Goal: Transaction & Acquisition: Purchase product/service

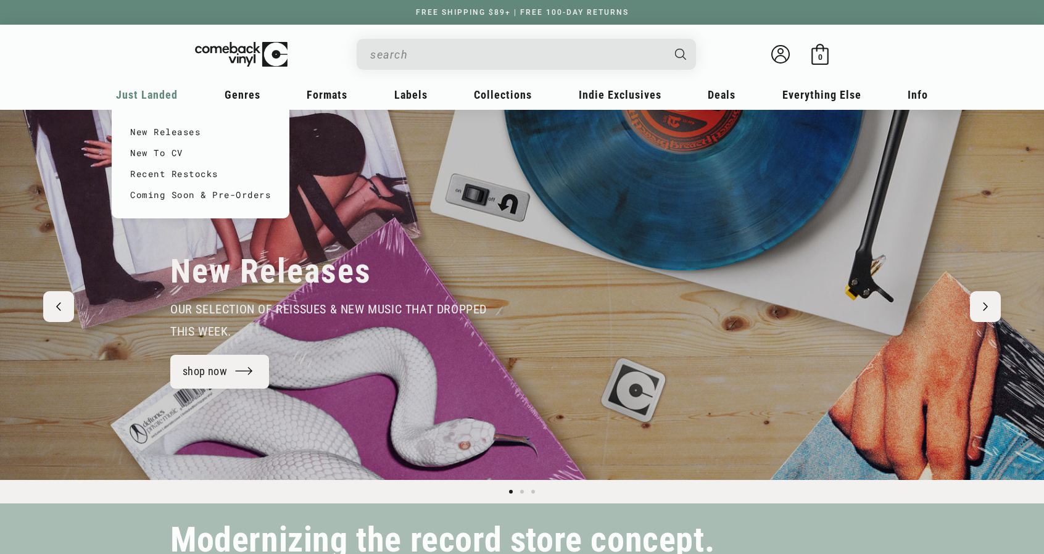
click at [148, 93] on span "Just Landed" at bounding box center [147, 94] width 62 height 13
click at [162, 136] on link "New Releases" at bounding box center [200, 132] width 141 height 21
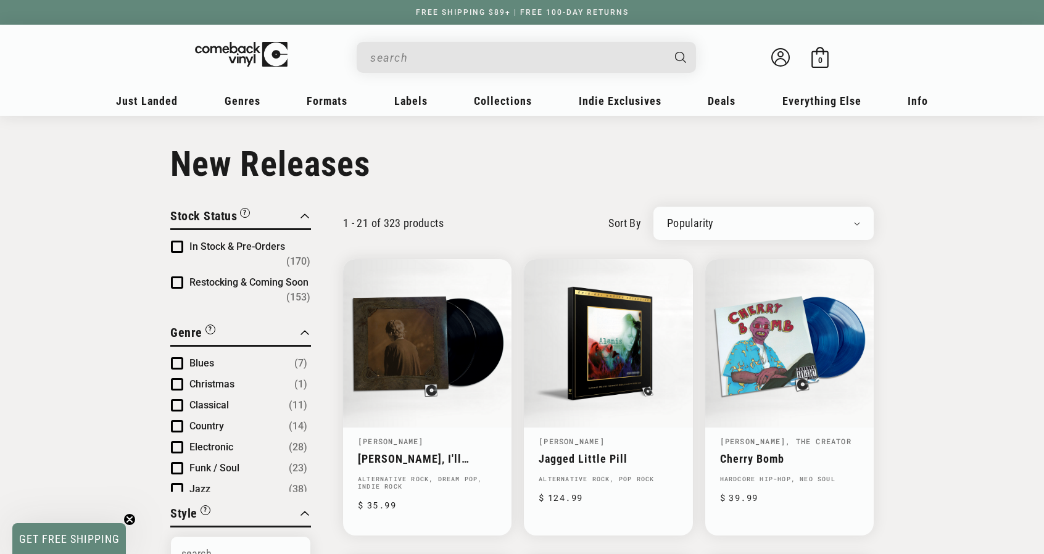
click at [860, 222] on select "Newly Added Popularity Artist (A-Z) Price (High To Low) Price (Low To High) Per…" at bounding box center [763, 223] width 193 height 12
select select "created-descending"
click at [667, 217] on select "Newly Added Popularity Artist (A-Z) Price (High To Low) Price (Low To High) Per…" at bounding box center [763, 223] width 193 height 12
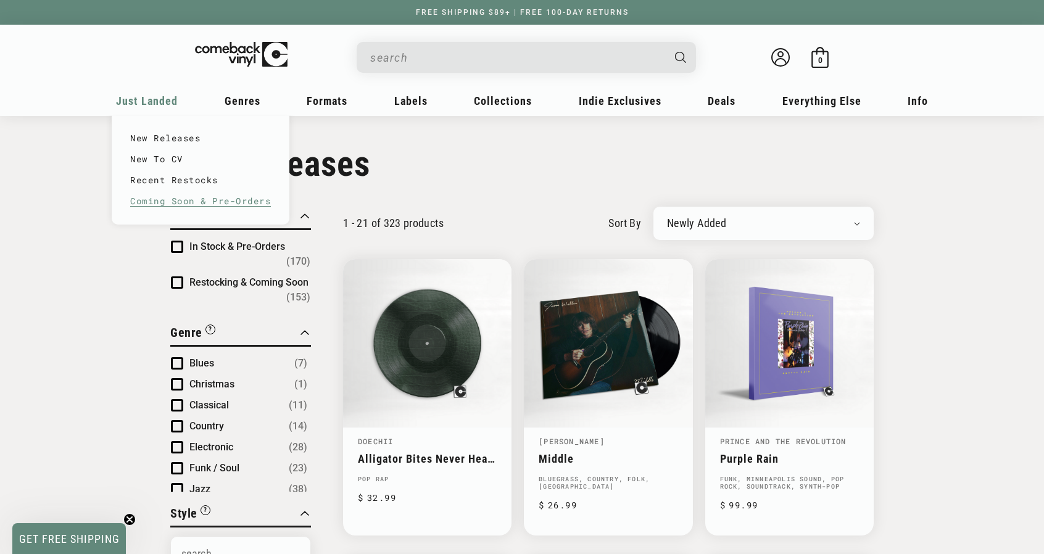
click at [178, 206] on link "Coming Soon & Pre-Orders" at bounding box center [200, 201] width 141 height 21
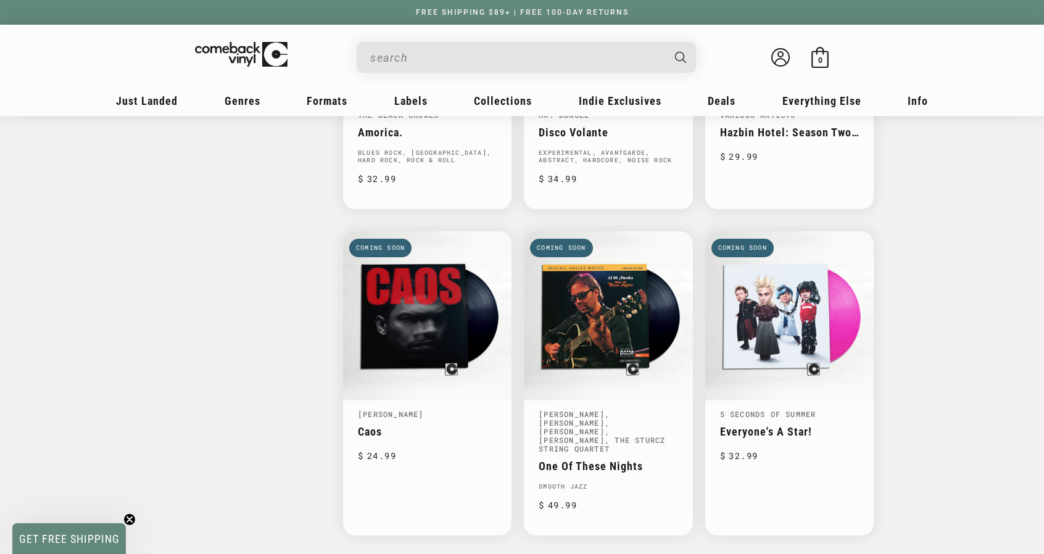
scroll to position [1800, 0]
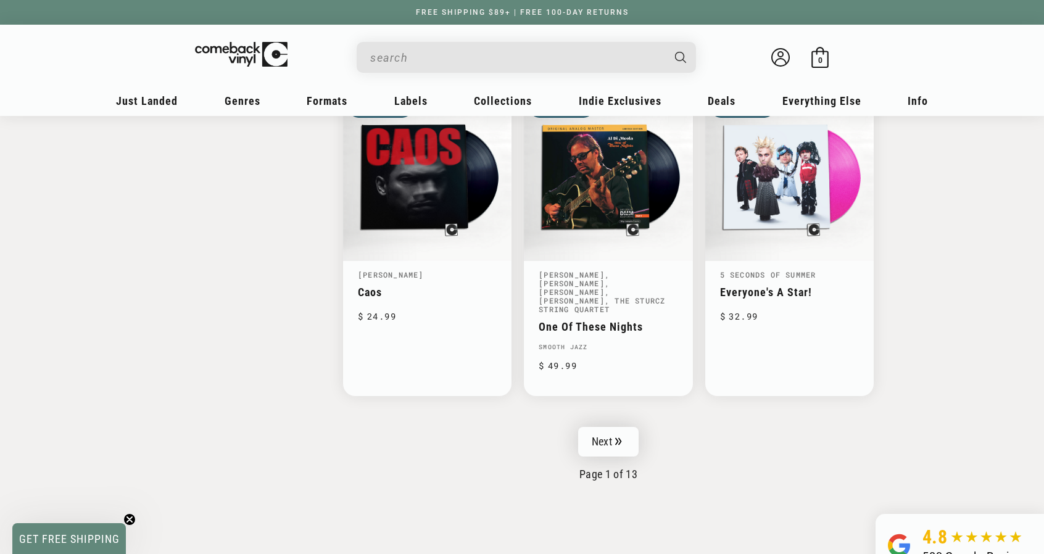
click at [625, 427] on link "Next" at bounding box center [608, 442] width 60 height 30
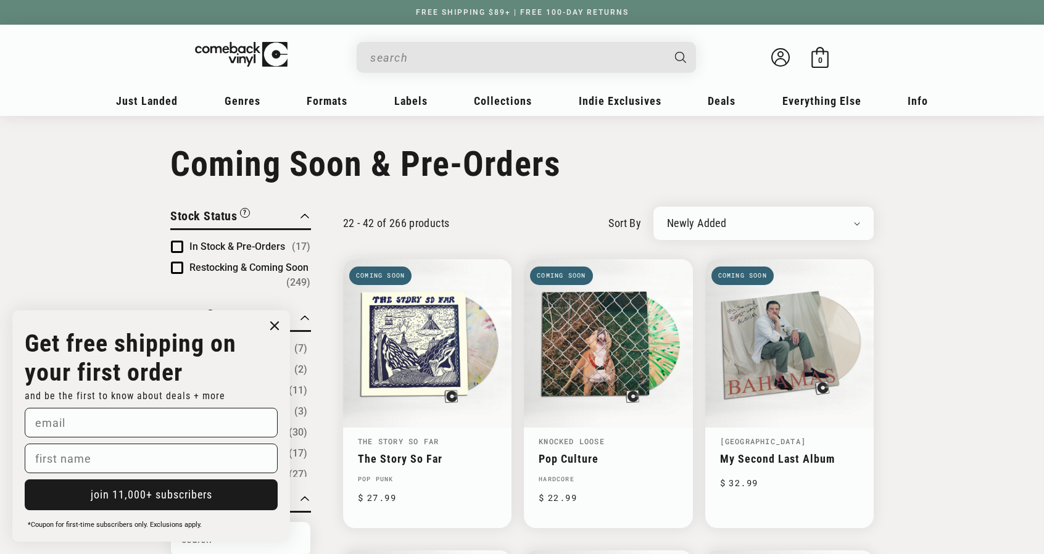
scroll to position [62, 0]
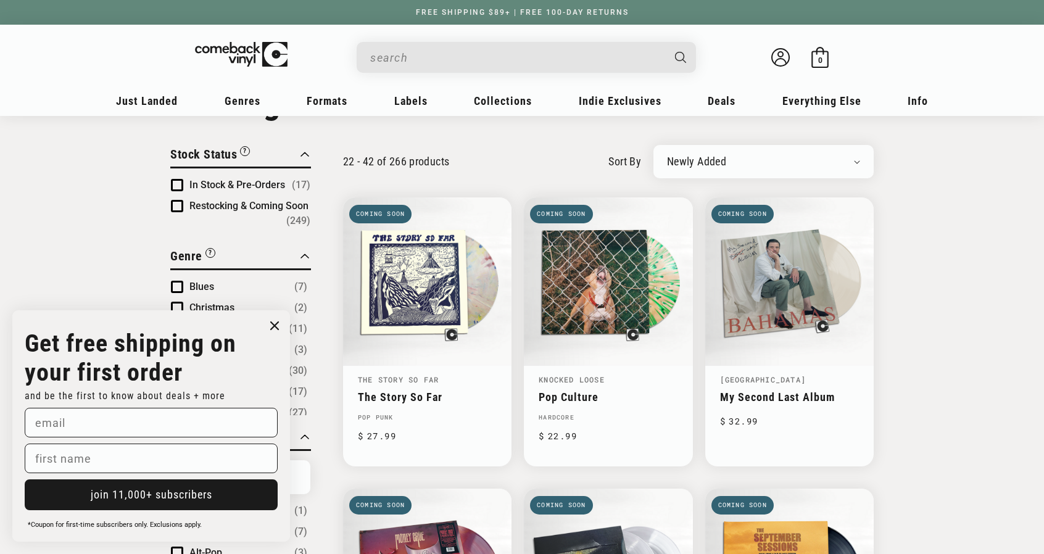
click at [275, 322] on circle "Close dialog" at bounding box center [275, 326] width 18 height 18
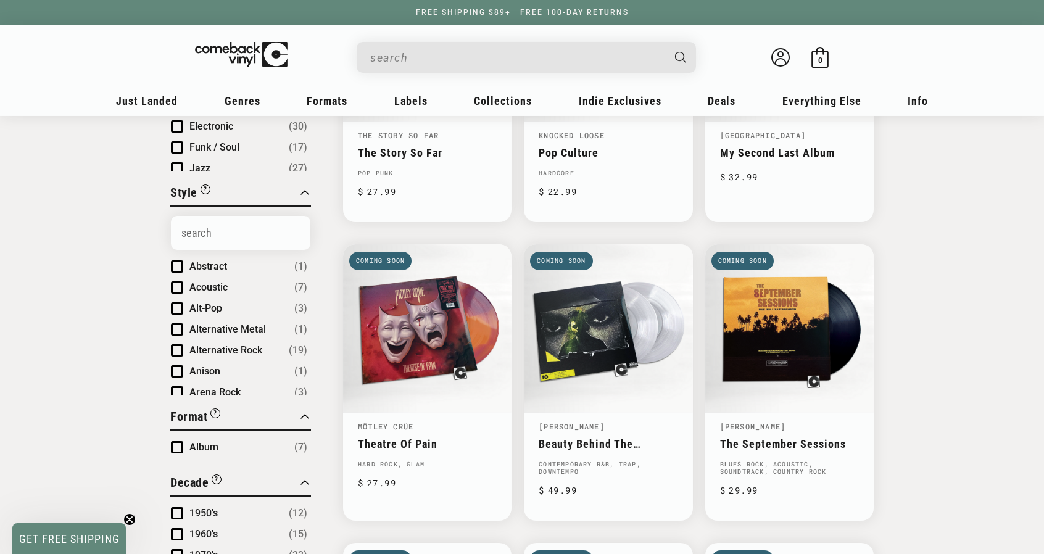
scroll to position [394, 0]
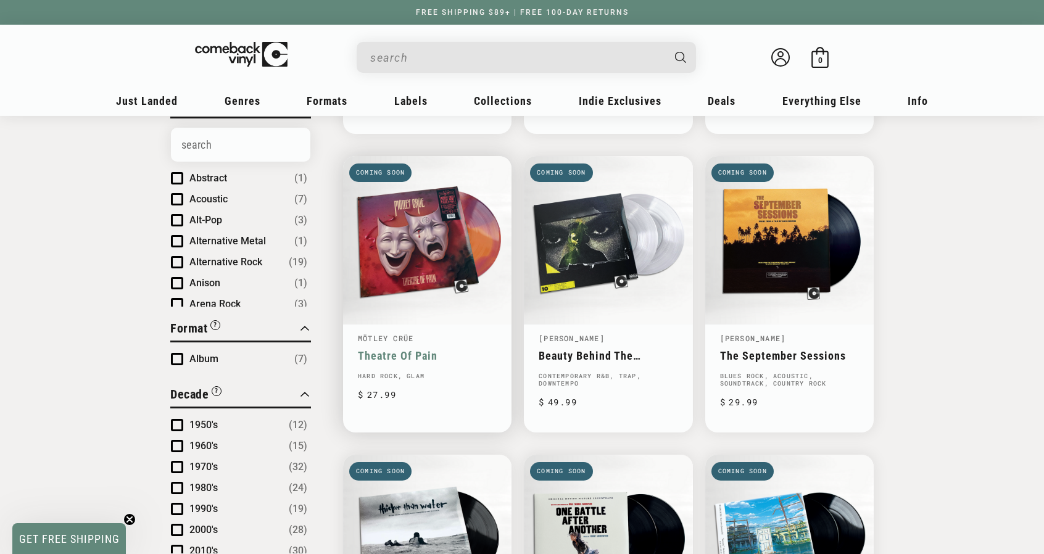
click at [447, 349] on link "Theatre Of Pain" at bounding box center [427, 355] width 139 height 13
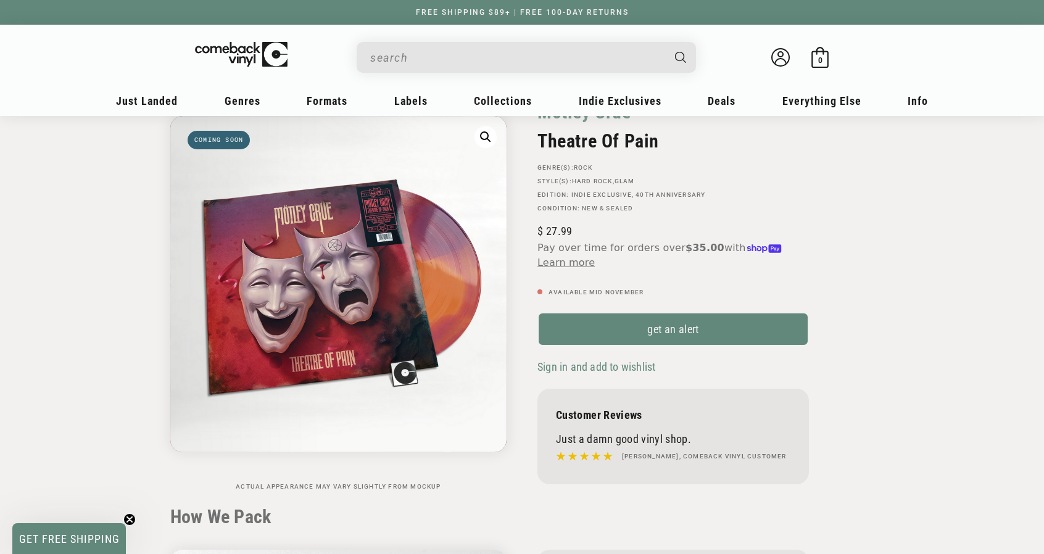
scroll to position [62, 0]
